Goal: Information Seeking & Learning: Learn about a topic

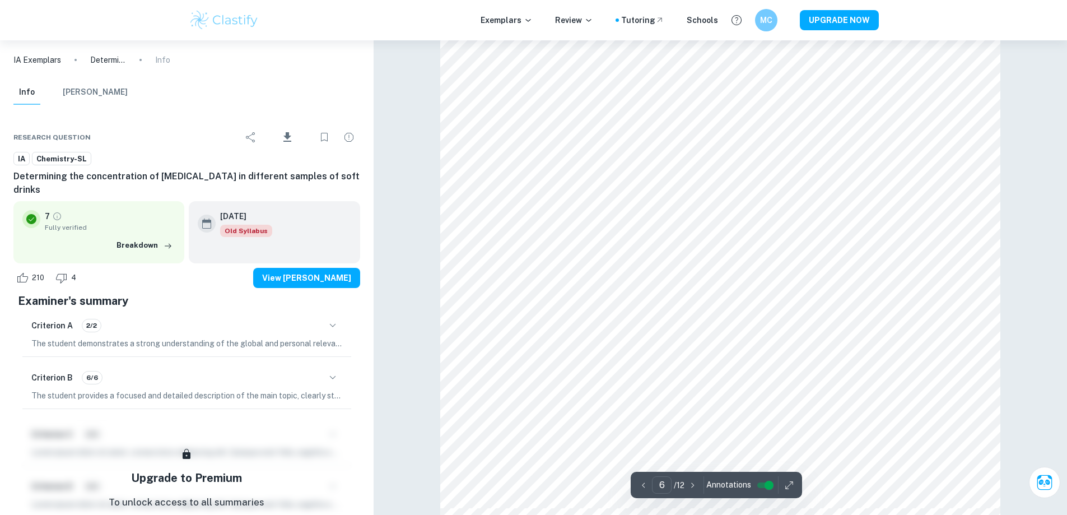
scroll to position [4510, 0]
type input "7"
type input "5"
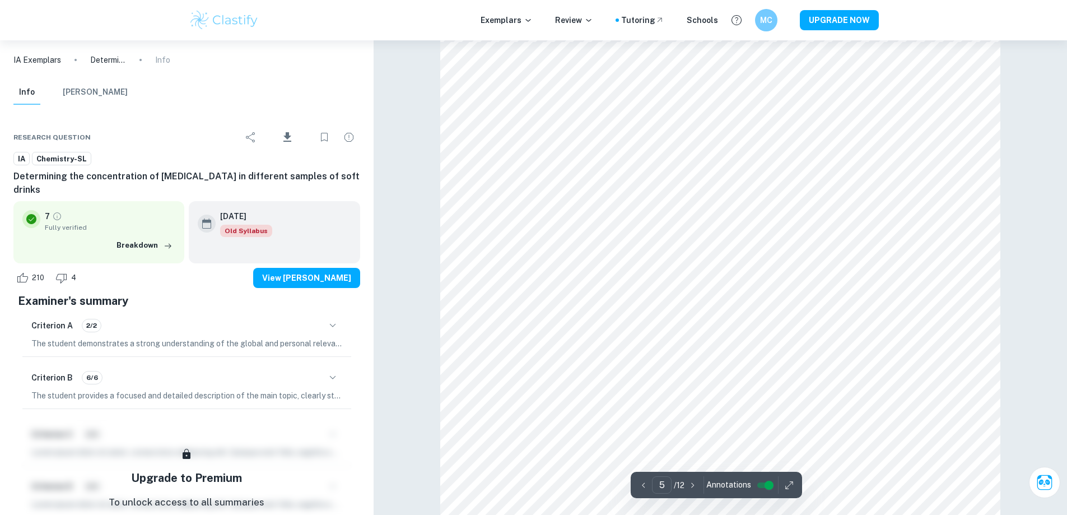
scroll to position [3560, 0]
